Goal: Information Seeking & Learning: Learn about a topic

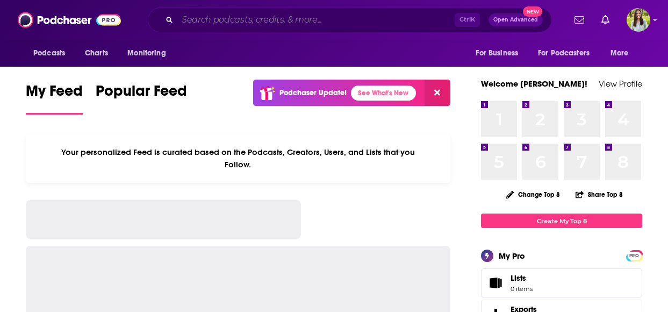
click at [276, 24] on input "Search podcasts, credits, & more..." at bounding box center [315, 19] width 277 height 17
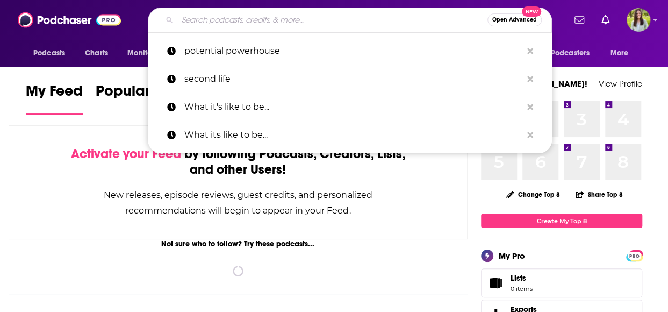
paste input "the founders in la"
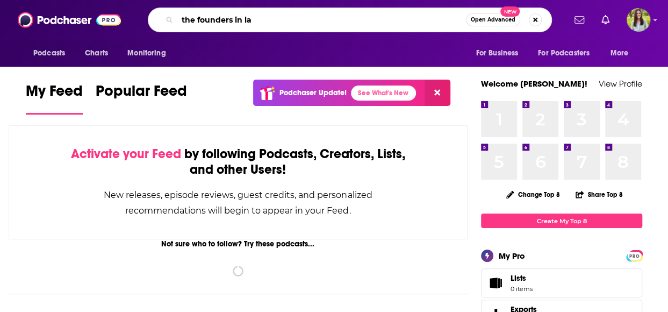
click at [195, 21] on input "the founders in la" at bounding box center [321, 19] width 288 height 17
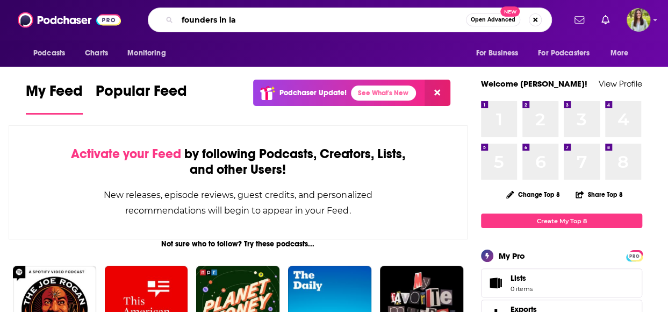
type input "founders in la"
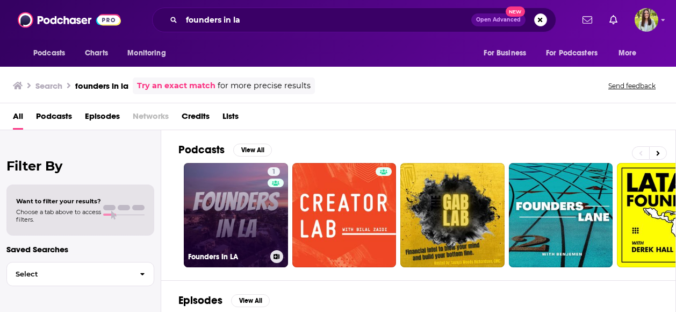
click at [229, 199] on link "1 Founders In LA" at bounding box center [236, 215] width 104 height 104
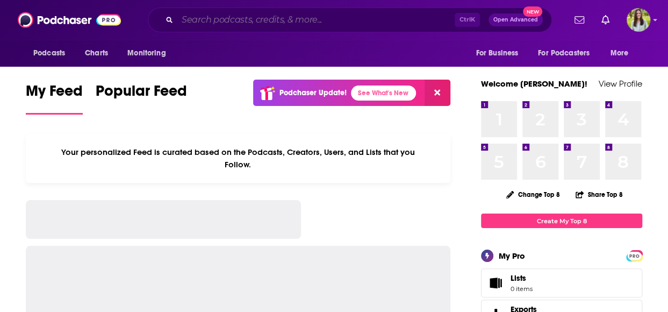
click at [328, 18] on input "Search podcasts, credits, & more..." at bounding box center [315, 19] width 277 height 17
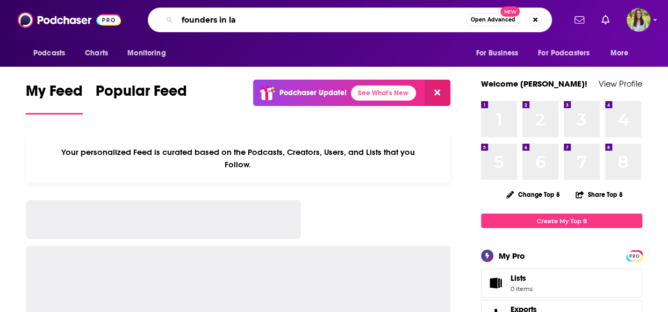
type input "founders in la"
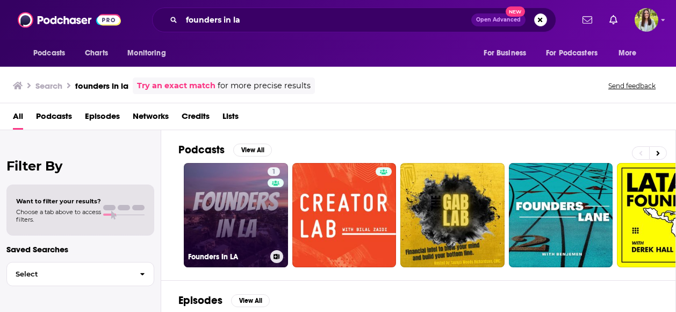
click at [230, 201] on link "1 Founders In LA" at bounding box center [236, 215] width 104 height 104
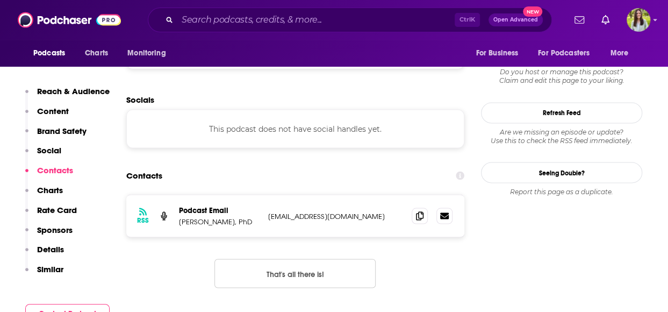
scroll to position [872, 0]
click at [424, 214] on span at bounding box center [419, 215] width 16 height 16
